Goal: Use online tool/utility: Utilize a website feature to perform a specific function

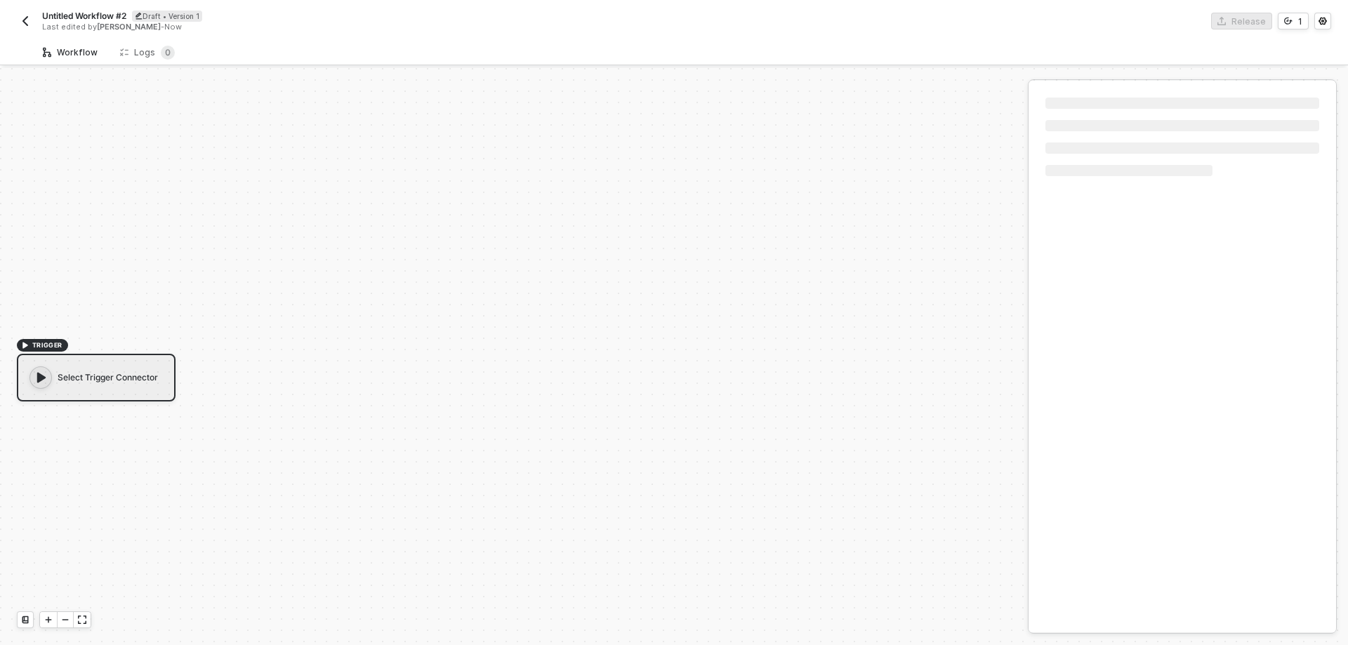
scroll to position [26, 0]
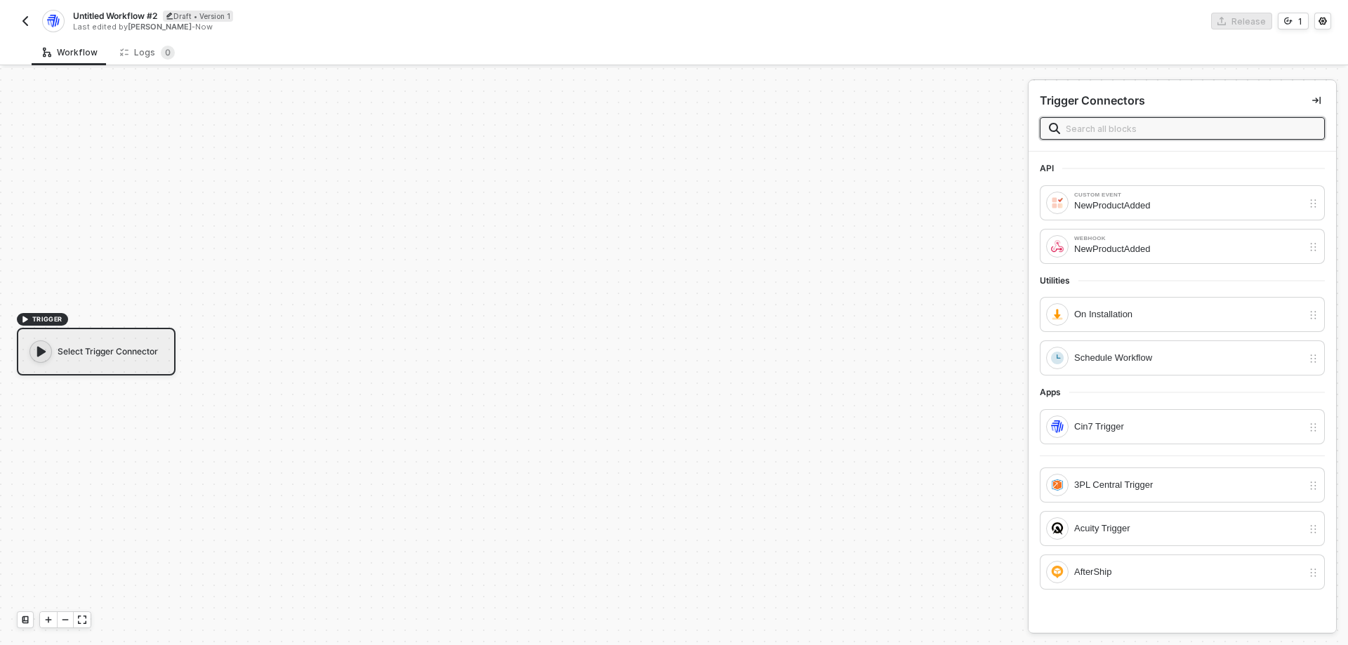
click at [34, 317] on span "TRIGGER" at bounding box center [47, 319] width 30 height 11
click at [38, 345] on icon "icon-play" at bounding box center [41, 352] width 14 height 14
click at [1147, 125] on input "text" at bounding box center [1191, 128] width 250 height 15
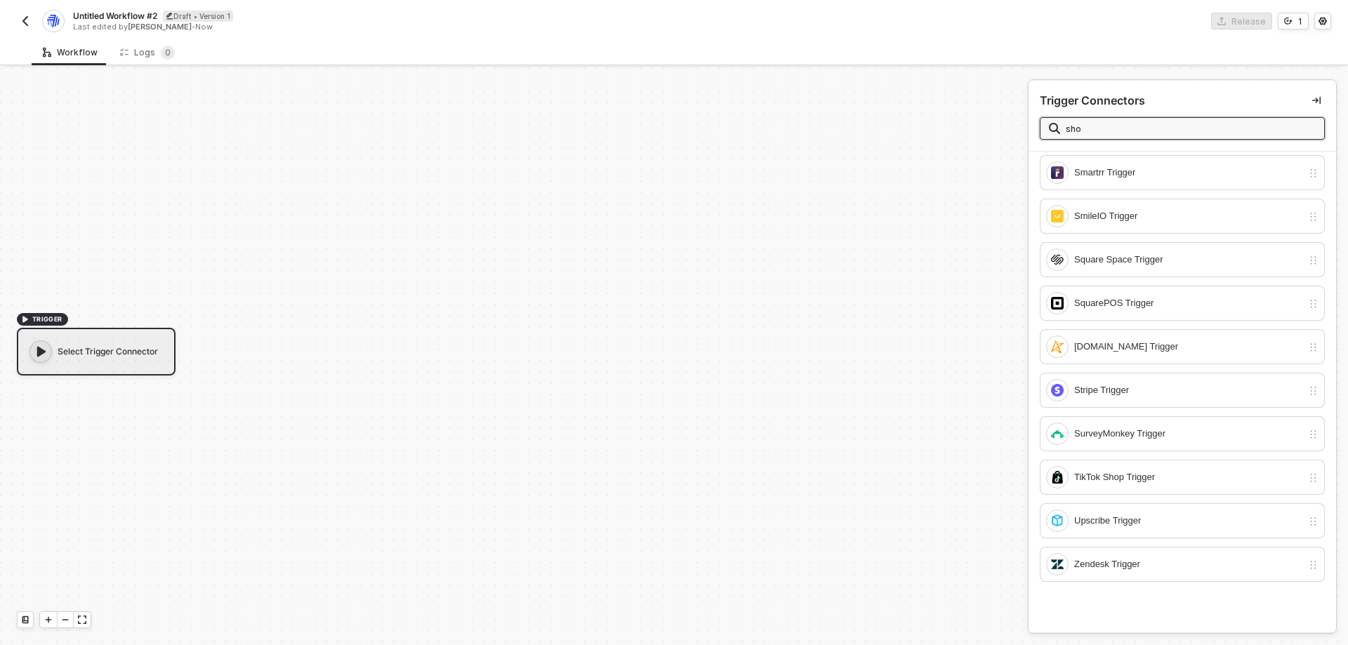
scroll to position [0, 0]
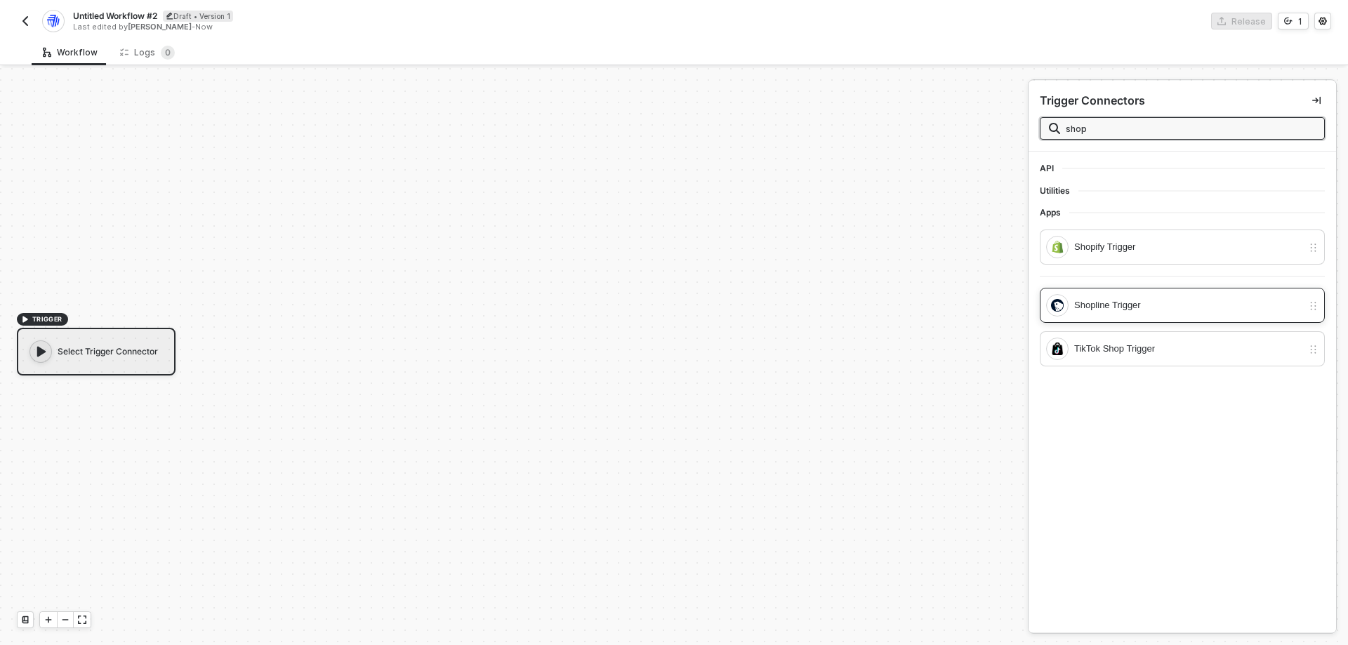
type input "shop"
click at [1139, 303] on div "Shopline Trigger" at bounding box center [1188, 305] width 228 height 15
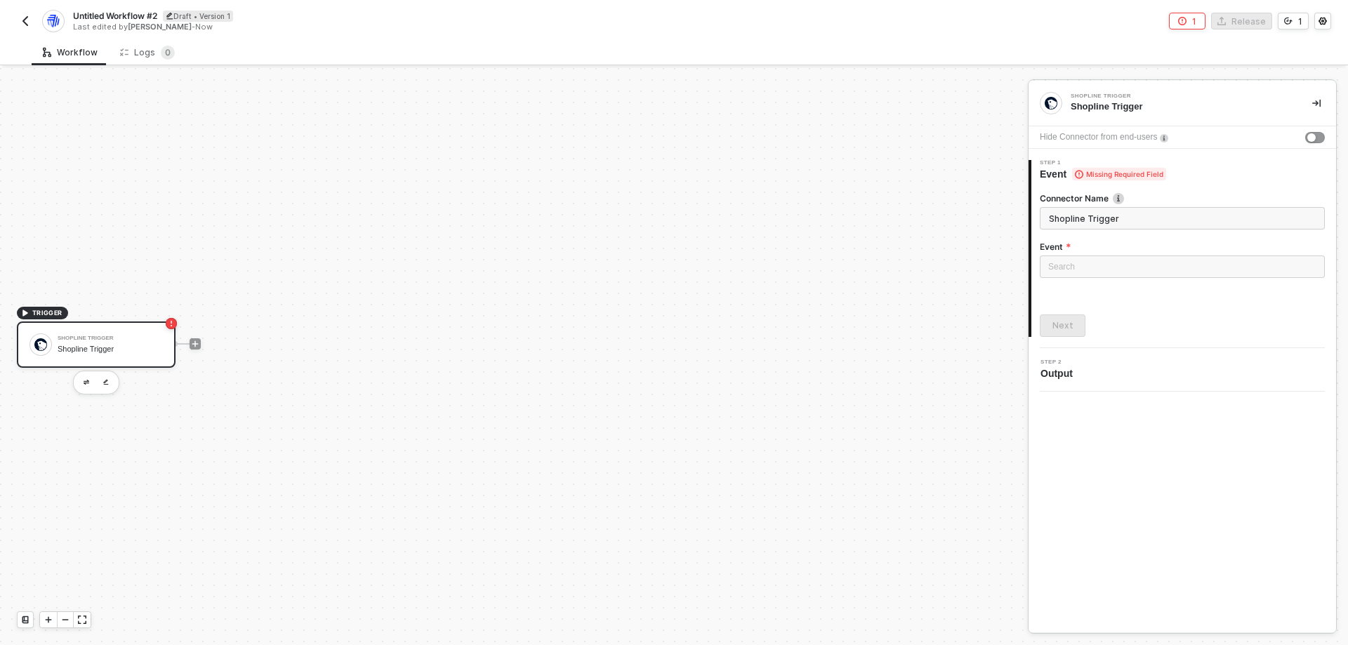
click at [118, 457] on div "TRIGGER Shopline Trigger Shopline Trigger" at bounding box center [510, 343] width 1021 height 603
click at [127, 325] on div "Shopline Trigger Shopline Trigger" at bounding box center [96, 345] width 159 height 46
click at [169, 324] on rect "icon-error-page" at bounding box center [171, 323] width 11 height 11
click at [486, 444] on div "TRIGGER Shopline Trigger Shopline Trigger" at bounding box center [510, 343] width 1021 height 603
drag, startPoint x: 540, startPoint y: 479, endPoint x: 46, endPoint y: 301, distance: 525.5
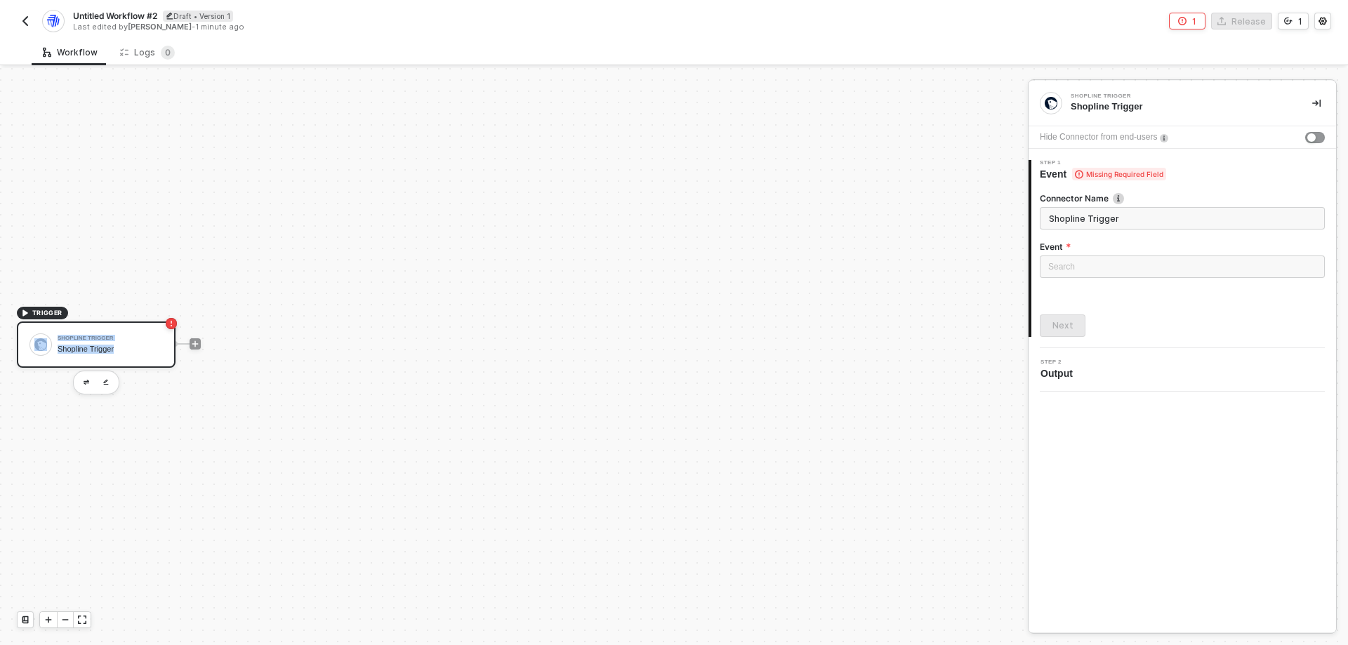
click at [46, 301] on div "TRIGGER Shopline Trigger Shopline Trigger" at bounding box center [510, 343] width 1021 height 603
click at [255, 493] on div "TRIGGER Shopline Trigger Shopline Trigger" at bounding box center [510, 343] width 1021 height 603
click at [81, 383] on button "button" at bounding box center [86, 382] width 17 height 17
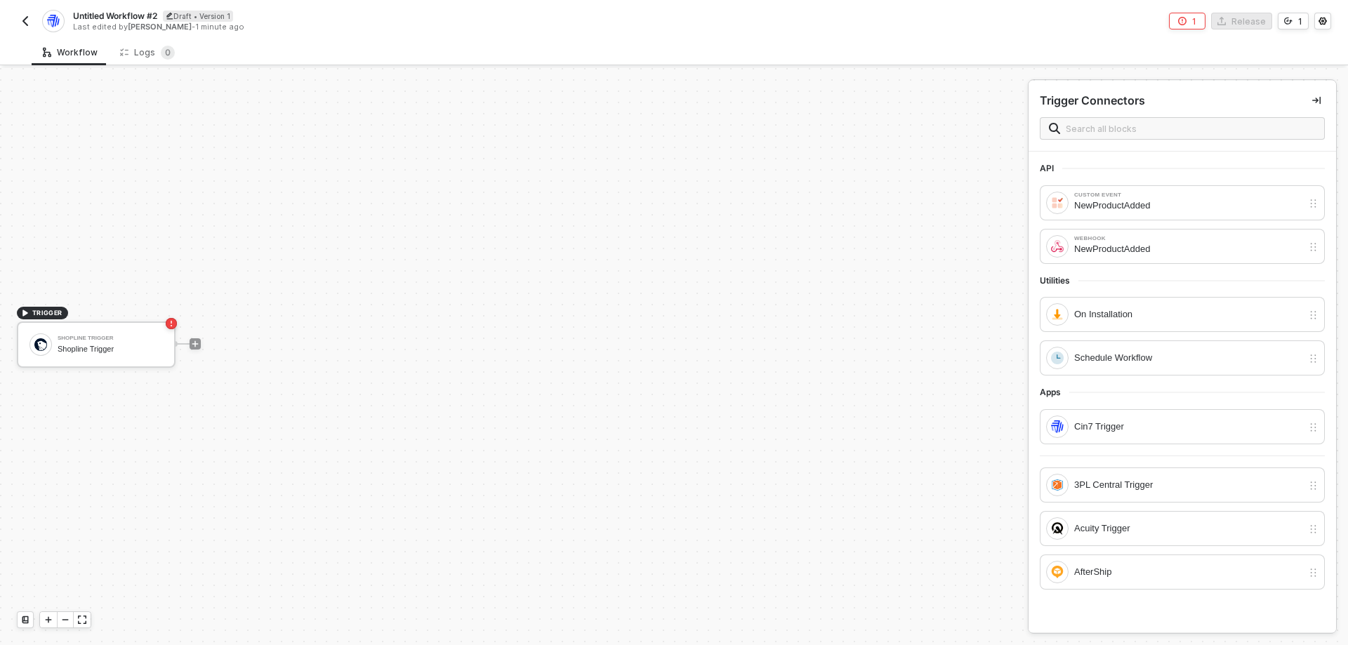
click at [224, 471] on div "TRIGGER Shopline Trigger Shopline Trigger" at bounding box center [510, 343] width 1021 height 603
click at [204, 17] on div "Draft • Version 1" at bounding box center [198, 16] width 70 height 11
click at [428, 209] on div "TRIGGER Shopline Trigger Shopline Trigger" at bounding box center [510, 343] width 1021 height 603
click at [364, 15] on div "Cancel" at bounding box center [373, 16] width 29 height 12
click at [522, 423] on div "TRIGGER Shopline Trigger Shopline Trigger" at bounding box center [510, 369] width 1021 height 603
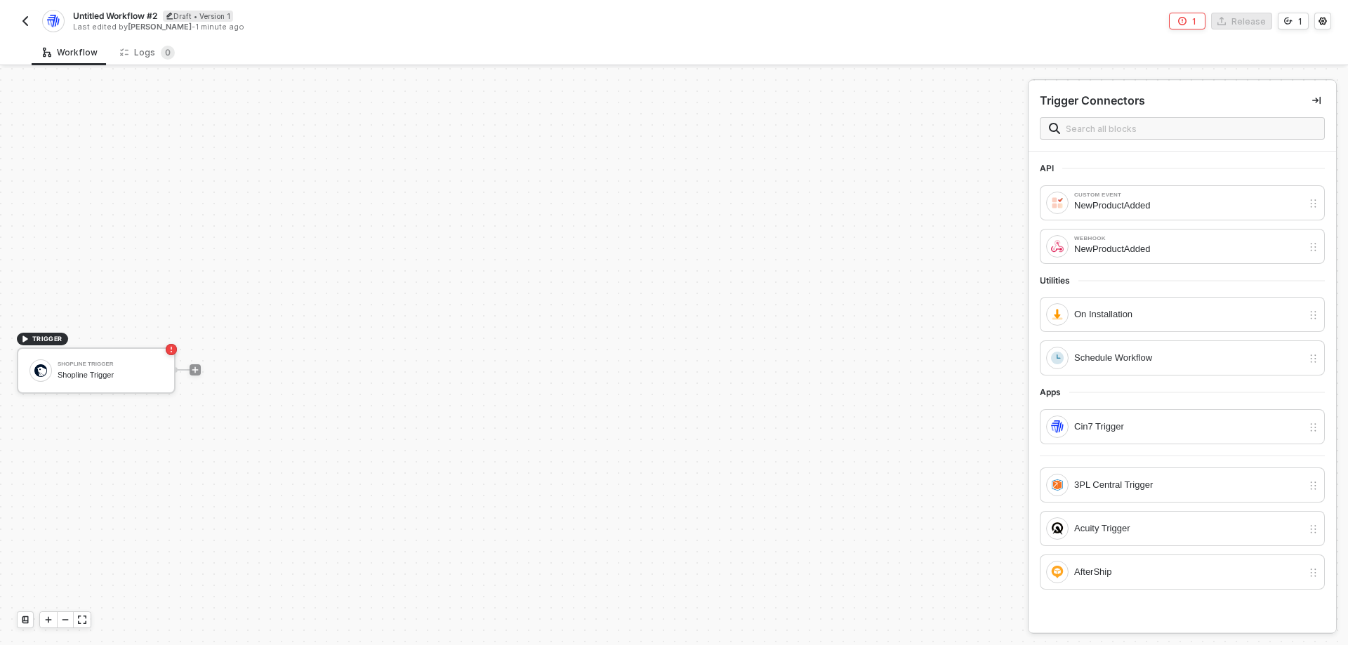
click at [31, 22] on button "button" at bounding box center [25, 21] width 17 height 17
